Goal: Task Accomplishment & Management: Manage account settings

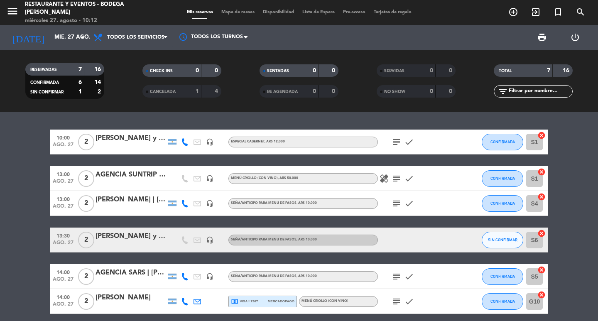
click at [398, 139] on icon "subject" at bounding box center [397, 142] width 10 height 10
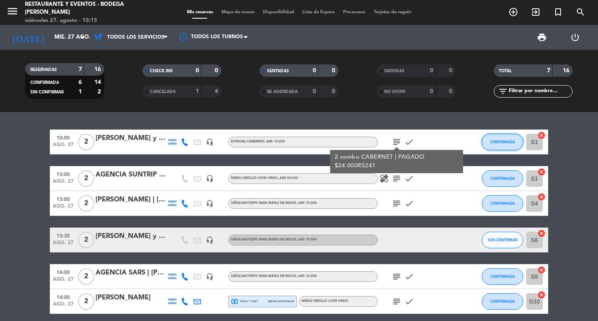
click at [500, 149] on button "CONFIRMADA" at bounding box center [503, 142] width 42 height 17
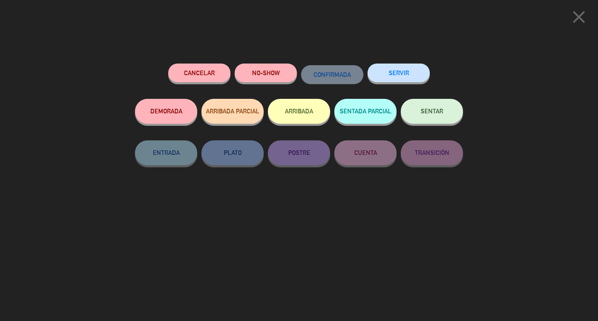
click at [444, 118] on button "SENTAR" at bounding box center [432, 111] width 62 height 25
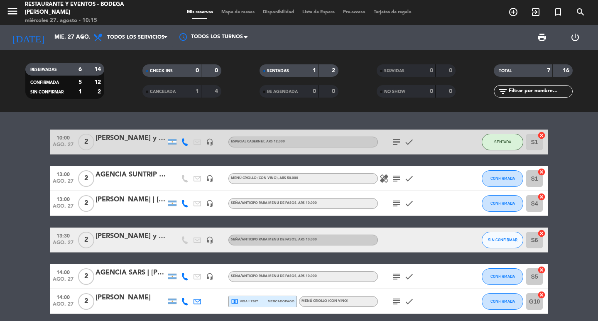
click at [136, 139] on div "[PERSON_NAME] y [PERSON_NAME]" at bounding box center [131, 138] width 71 height 11
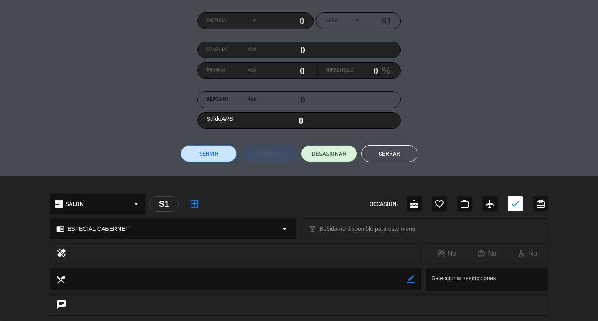
scroll to position [166, 0]
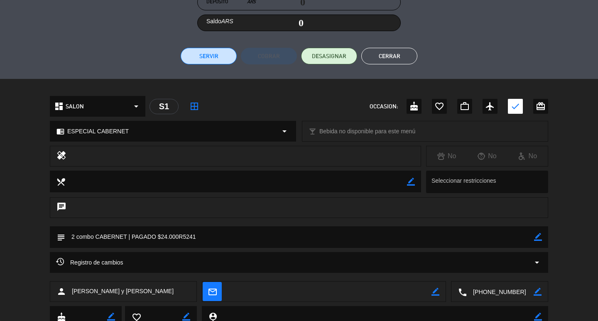
click at [539, 238] on icon "border_color" at bounding box center [538, 237] width 8 height 8
click at [510, 236] on textarea at bounding box center [299, 237] width 469 height 21
type textarea "2 combo CABERNET | PAGADO $24.000R5241 (Flor, mesa 50)"
click at [538, 238] on icon at bounding box center [538, 237] width 8 height 8
click at [403, 57] on button "Cerrar" at bounding box center [390, 56] width 56 height 17
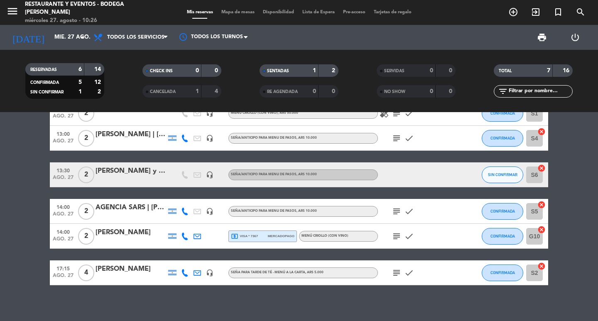
scroll to position [71, 0]
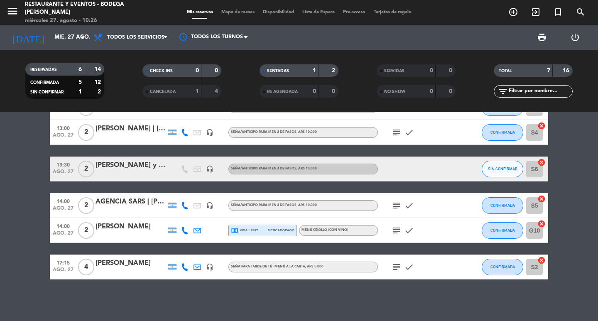
click at [394, 267] on icon "subject" at bounding box center [397, 267] width 10 height 10
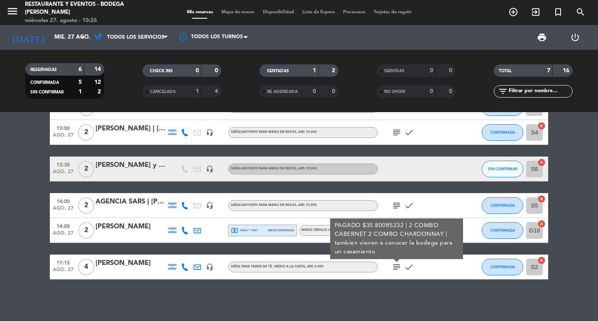
click at [394, 299] on div "10:00 [DATE] 2 [PERSON_NAME] y [PERSON_NAME] headset_mic ESPECIAL CABERNET , AR…" at bounding box center [299, 216] width 598 height 209
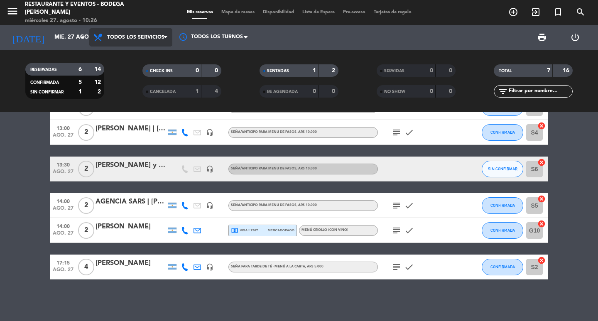
click at [121, 31] on span "Todos los servicios" at bounding box center [130, 37] width 83 height 18
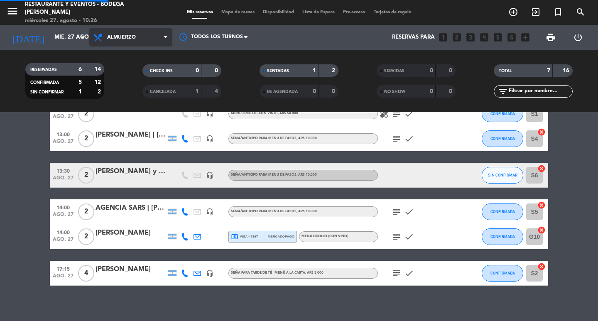
click at [133, 113] on ng-component "menu Restaurante y Eventos - Bodega [PERSON_NAME] [DATE] 27. agosto - 10:26 Mis…" at bounding box center [299, 160] width 598 height 321
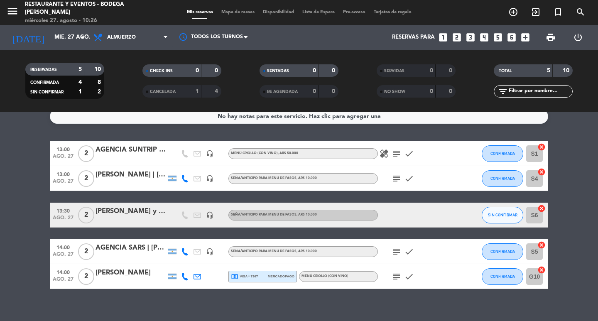
scroll to position [0, 0]
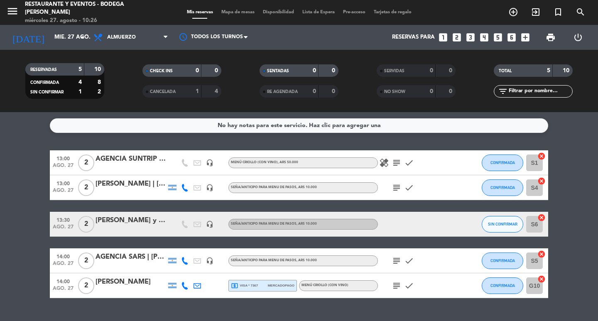
click at [397, 261] on icon "subject" at bounding box center [397, 261] width 10 height 10
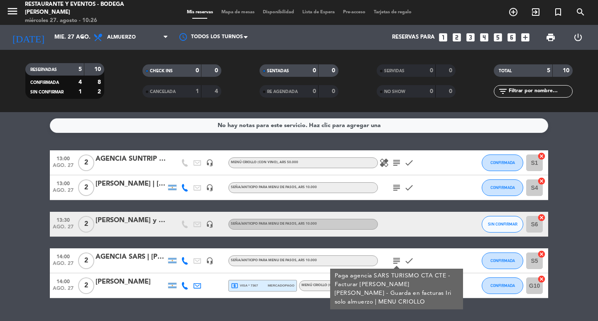
click at [397, 261] on icon "subject" at bounding box center [397, 261] width 10 height 10
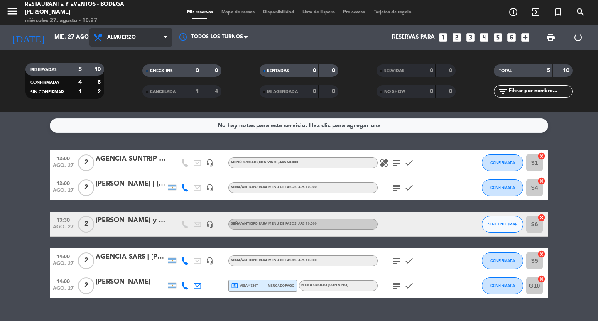
click at [101, 37] on icon at bounding box center [99, 37] width 12 height 10
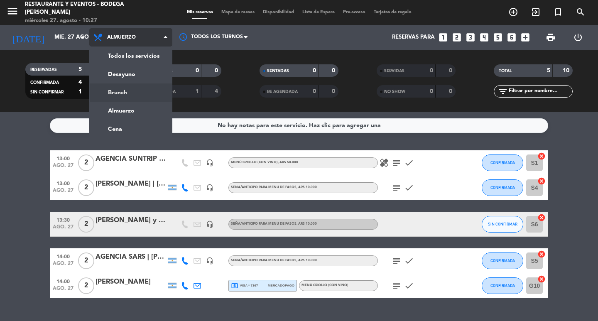
click at [126, 96] on div "menu Restaurante y Eventos - Bodega [PERSON_NAME] [DATE] 27. agosto - 10:27 Mis…" at bounding box center [299, 56] width 598 height 112
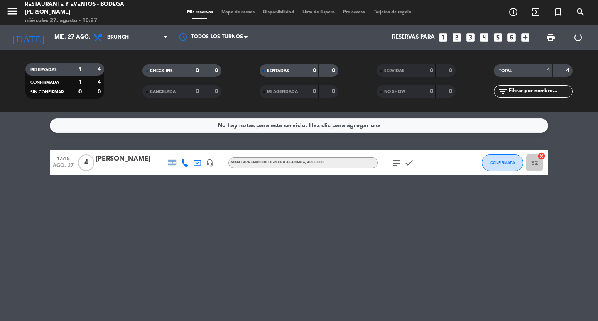
click at [395, 165] on icon "subject" at bounding box center [397, 163] width 10 height 10
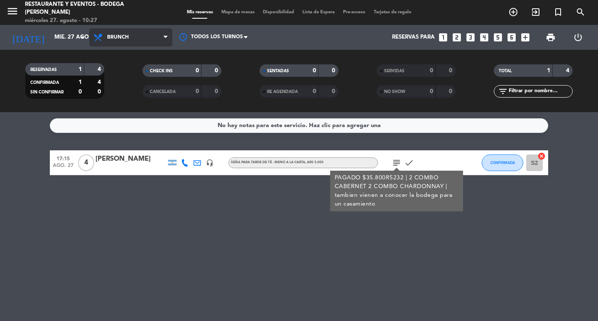
click at [122, 40] on span "Brunch" at bounding box center [130, 37] width 83 height 18
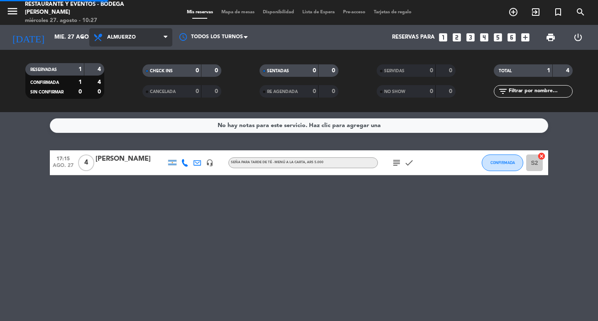
click at [127, 109] on div "menu Restaurante y Eventos - Bodega [PERSON_NAME] [DATE] 27. agosto - 10:27 Mis…" at bounding box center [299, 56] width 598 height 112
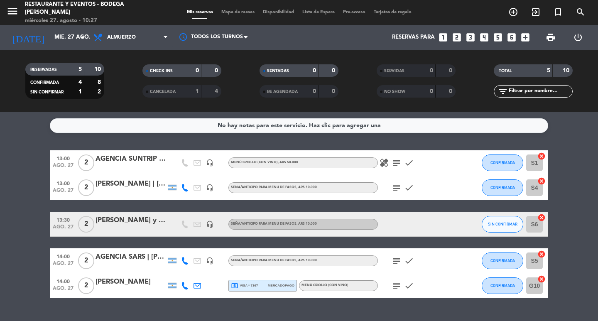
scroll to position [19, 0]
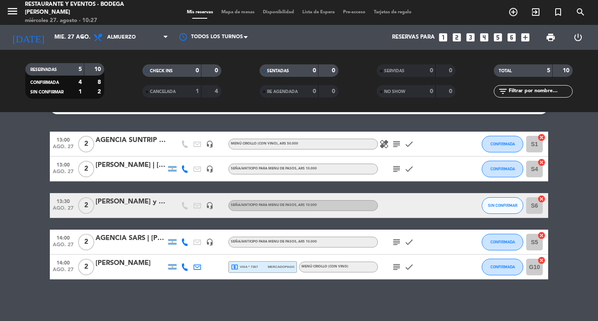
click at [398, 238] on icon "subject" at bounding box center [397, 242] width 10 height 10
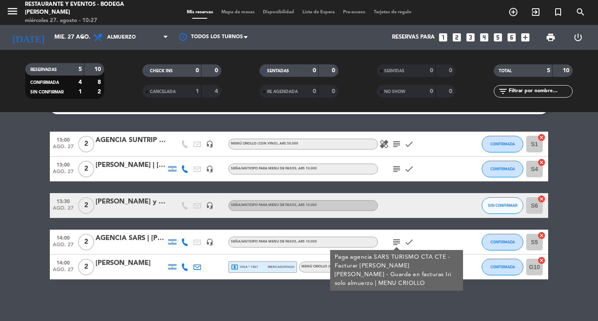
click at [396, 242] on icon "subject" at bounding box center [397, 242] width 10 height 10
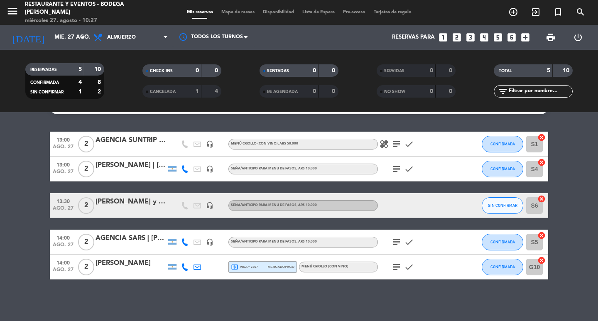
click at [396, 242] on icon "subject" at bounding box center [397, 242] width 10 height 10
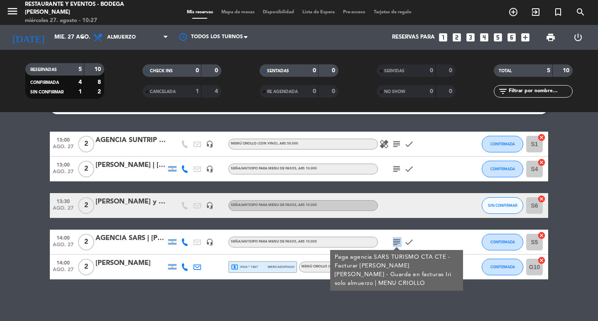
click at [396, 242] on icon "subject" at bounding box center [397, 242] width 10 height 10
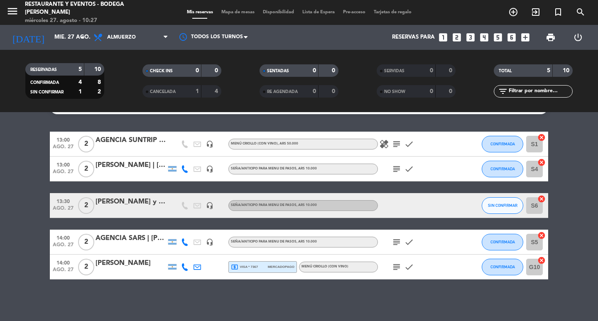
click at [394, 270] on icon "subject" at bounding box center [397, 267] width 10 height 10
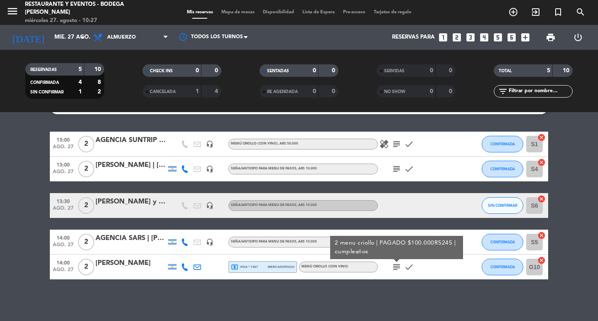
click at [394, 267] on icon "subject" at bounding box center [397, 267] width 10 height 10
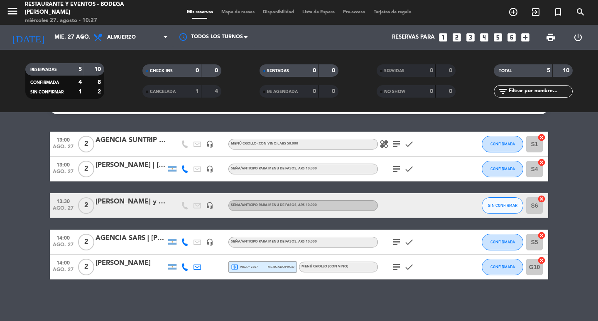
click at [394, 168] on icon "subject" at bounding box center [397, 169] width 10 height 10
click at [394, 145] on icon "subject" at bounding box center [397, 144] width 10 height 10
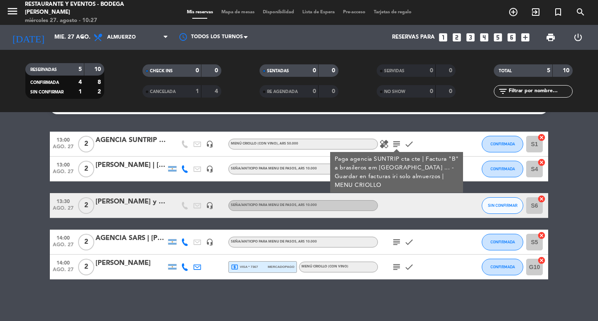
click at [394, 145] on icon "subject" at bounding box center [397, 144] width 10 height 10
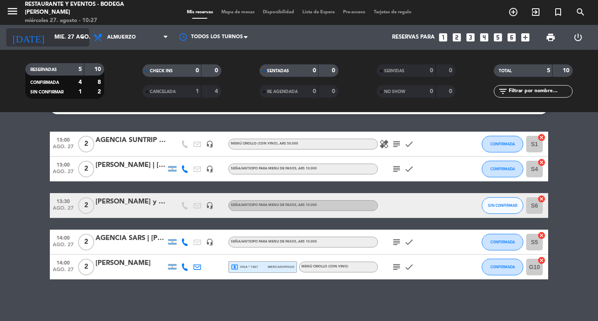
click at [50, 41] on input "mié. 27 ago." at bounding box center [86, 37] width 73 height 15
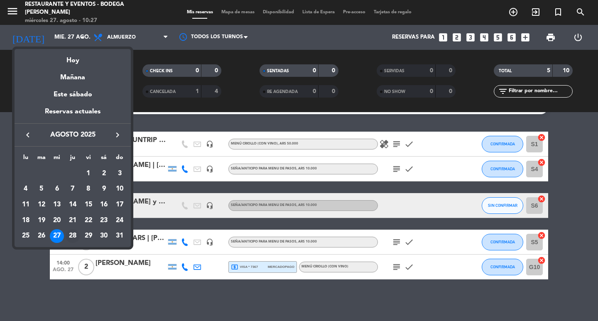
click at [73, 234] on div "28" at bounding box center [73, 236] width 14 height 14
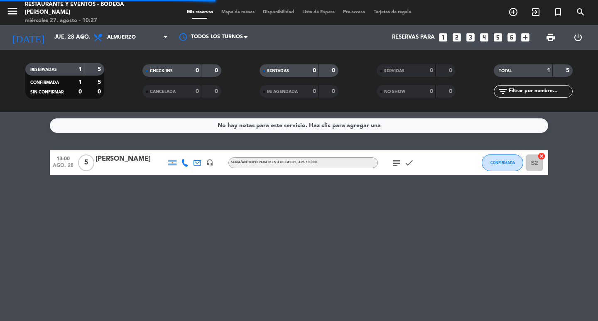
scroll to position [0, 0]
click at [396, 163] on icon "subject" at bounding box center [397, 163] width 10 height 10
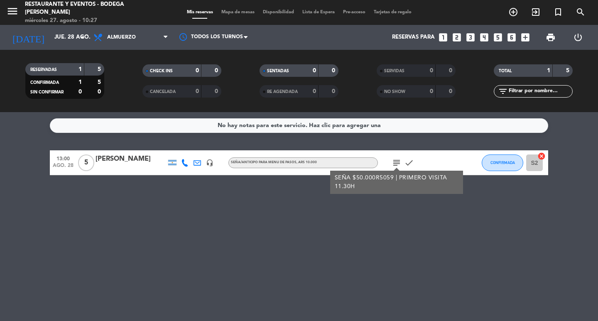
click at [396, 163] on icon "subject" at bounding box center [397, 163] width 10 height 10
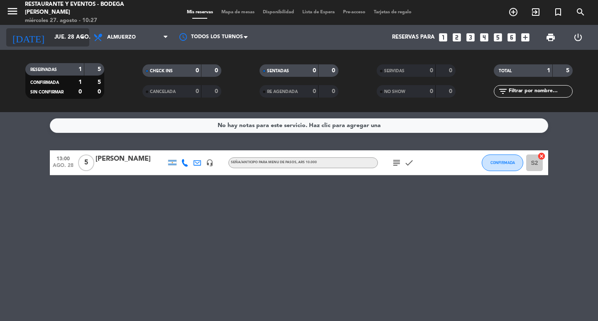
click at [52, 35] on input "jue. 28 ago." at bounding box center [86, 37] width 73 height 15
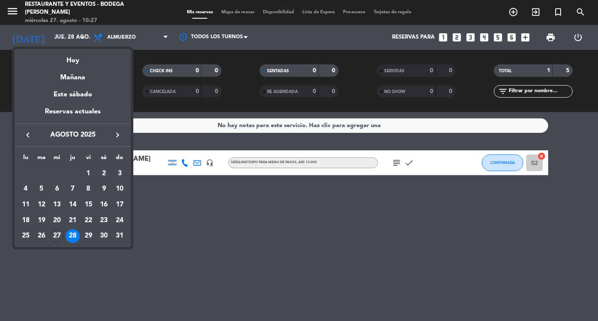
click at [94, 273] on div at bounding box center [299, 160] width 598 height 321
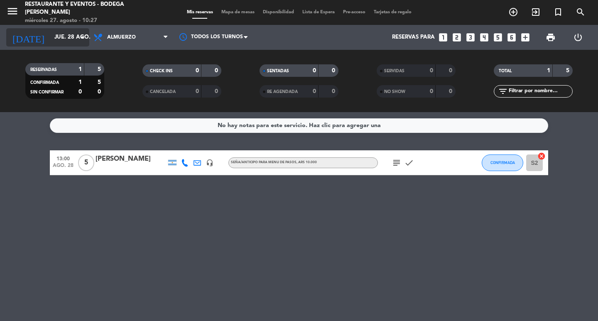
click at [75, 37] on input "jue. 28 ago." at bounding box center [86, 37] width 73 height 15
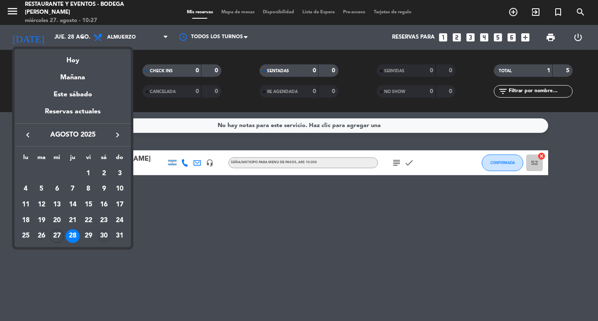
click at [104, 235] on div "30" at bounding box center [104, 236] width 14 height 14
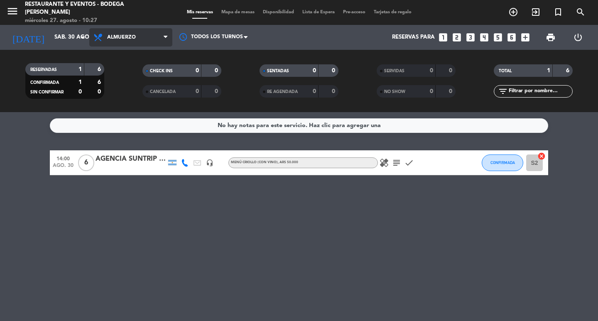
click at [97, 36] on icon at bounding box center [99, 37] width 12 height 10
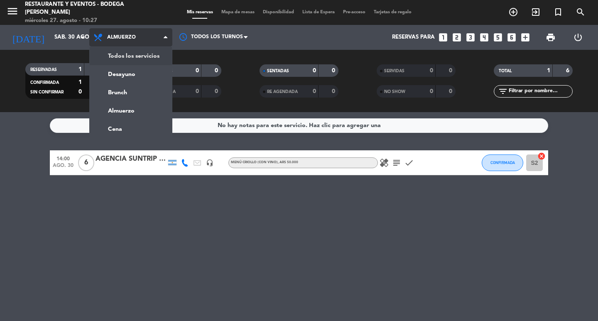
click at [108, 52] on div "menu Restaurante y Eventos - Bodega [PERSON_NAME] [DATE] 27. agosto - 10:27 Mis…" at bounding box center [299, 56] width 598 height 112
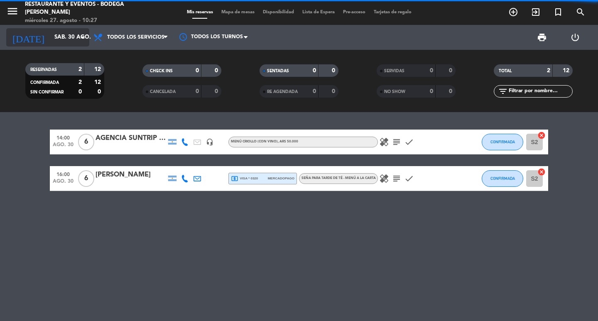
click at [50, 38] on input "sáb. 30 ago." at bounding box center [86, 37] width 73 height 15
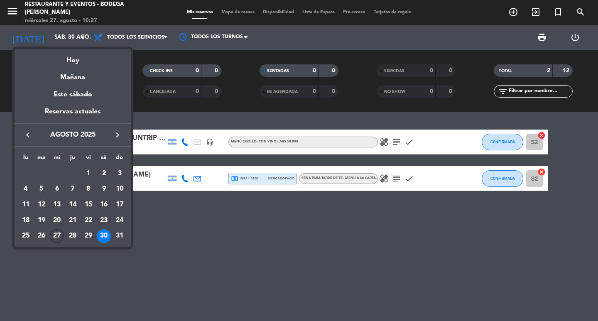
click at [58, 238] on div "27" at bounding box center [57, 236] width 14 height 14
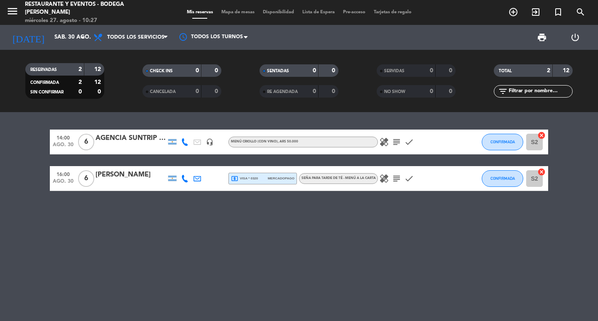
type input "mié. 27 ago."
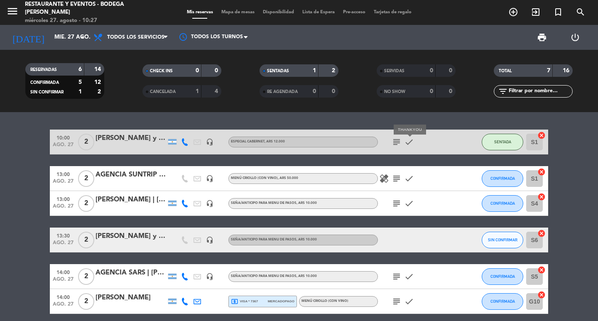
click at [396, 139] on icon "subject" at bounding box center [397, 142] width 10 height 10
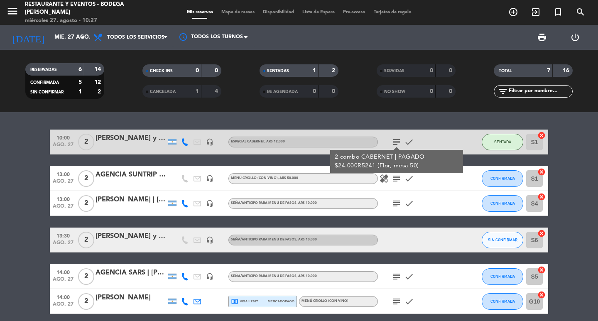
click at [396, 139] on icon "subject" at bounding box center [397, 142] width 10 height 10
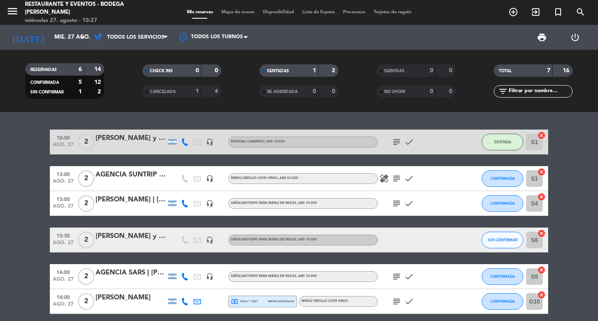
click at [561, 198] on bookings-row "10:00 [DATE] 2 [PERSON_NAME] y [PERSON_NAME] headset_mic ESPECIAL CABERNET , AR…" at bounding box center [299, 240] width 598 height 221
